Goal: Information Seeking & Learning: Learn about a topic

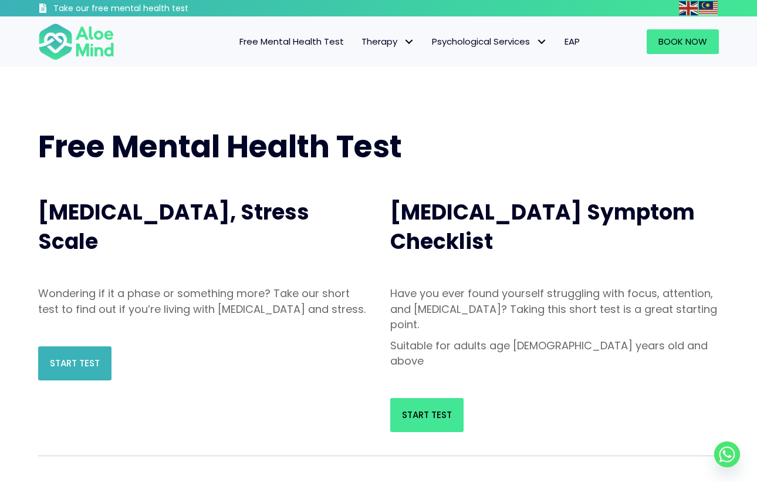
click at [93, 366] on link "Start Test" at bounding box center [74, 363] width 73 height 34
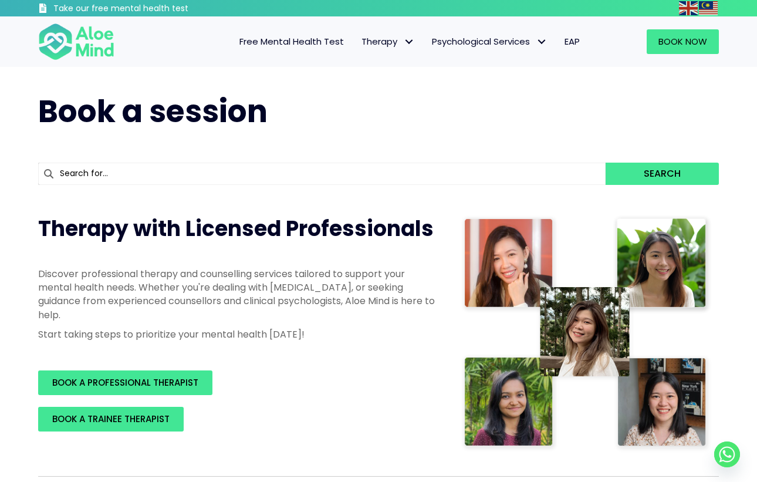
click at [327, 43] on span "Free Mental Health Test" at bounding box center [291, 41] width 104 height 12
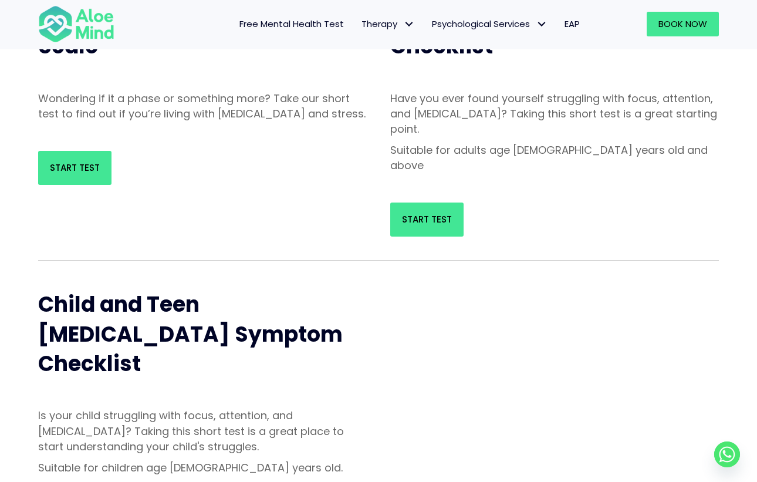
scroll to position [195, 0]
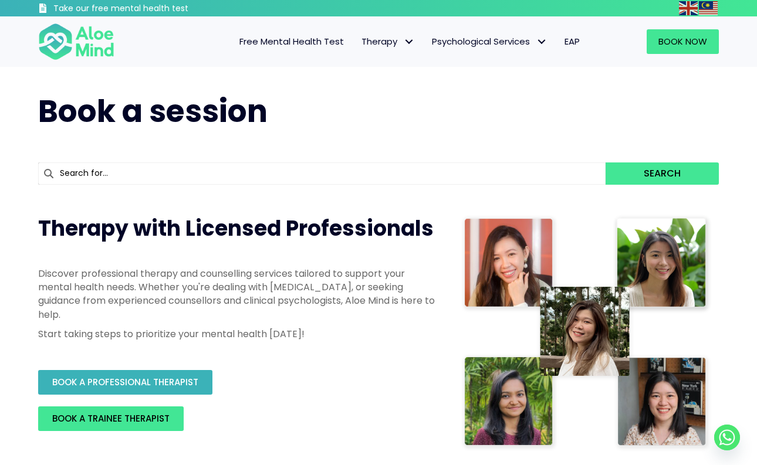
click at [175, 389] on link "BOOK A PROFESSIONAL THERAPIST" at bounding box center [125, 382] width 174 height 25
